Goal: Task Accomplishment & Management: Manage account settings

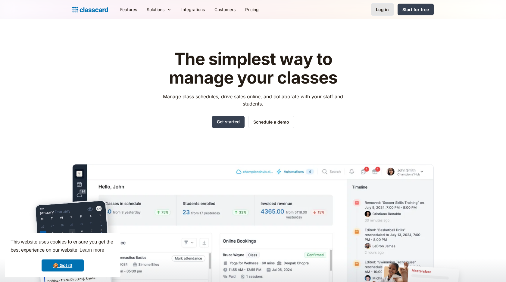
click at [385, 8] on div "Log in" at bounding box center [382, 9] width 13 height 6
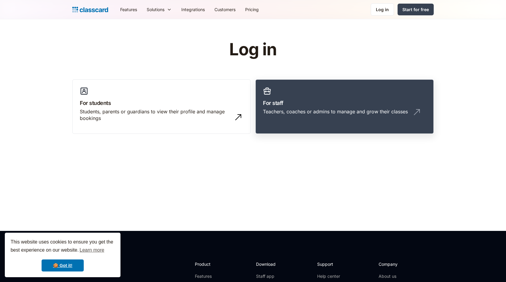
click at [313, 110] on div "Teachers, coaches or admins to manage and grow their classes" at bounding box center [335, 111] width 145 height 7
